Goal: Information Seeking & Learning: Learn about a topic

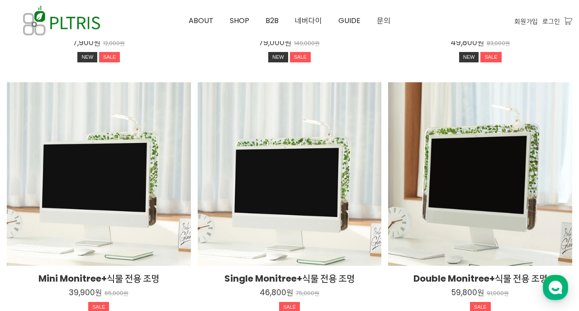
scroll to position [1114, 0]
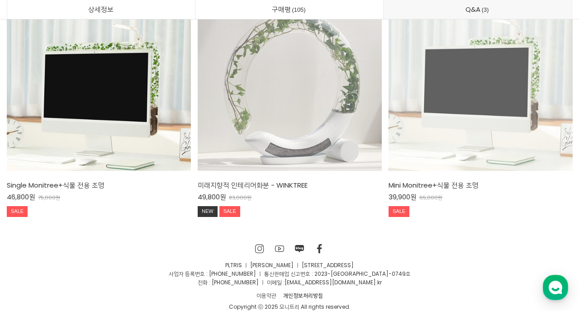
scroll to position [23314, 0]
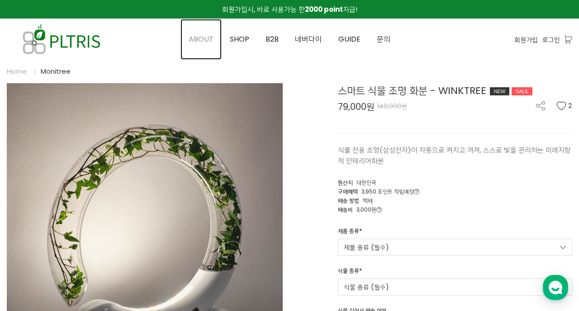
click at [194, 38] on span "ABOUT" at bounding box center [201, 39] width 25 height 10
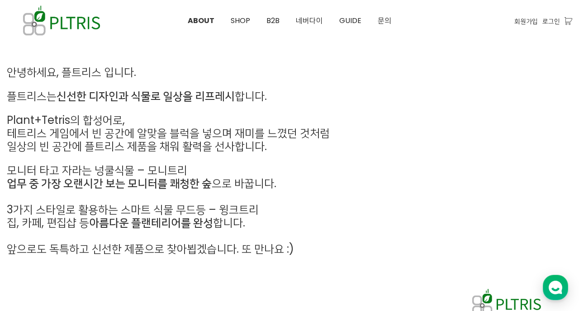
scroll to position [406, 0]
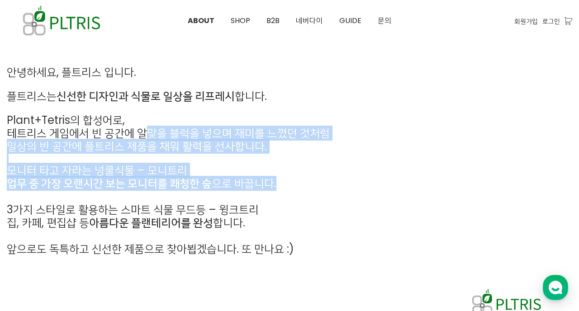
drag, startPoint x: 149, startPoint y: 132, endPoint x: 252, endPoint y: 203, distance: 125.0
click at [252, 203] on div "안녕하세요, 플트리스 입니다. 플트리스는 신선한 디자인과 식물로 일상을 리프레시 합니다. Plant+Tetris의 합성어로, 테트리스 게임에서…" at bounding box center [217, 161] width 421 height 190
click at [373, 160] on p at bounding box center [217, 158] width 421 height 11
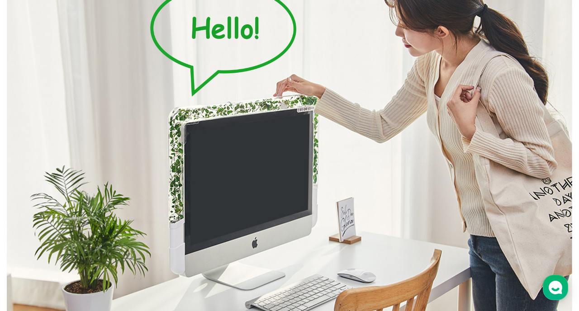
scroll to position [0, 0]
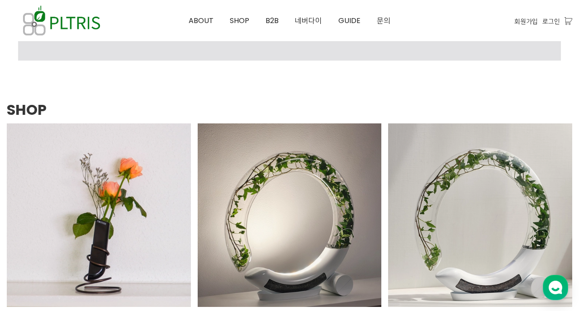
scroll to position [1114, 0]
